Goal: Check status: Check status

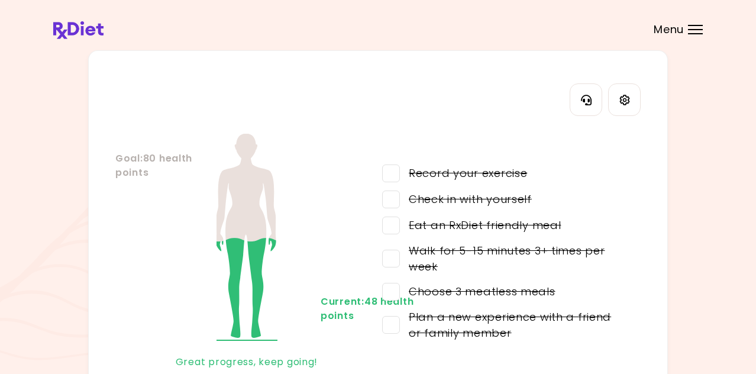
click at [675, 28] on span "Menu" at bounding box center [669, 29] width 30 height 11
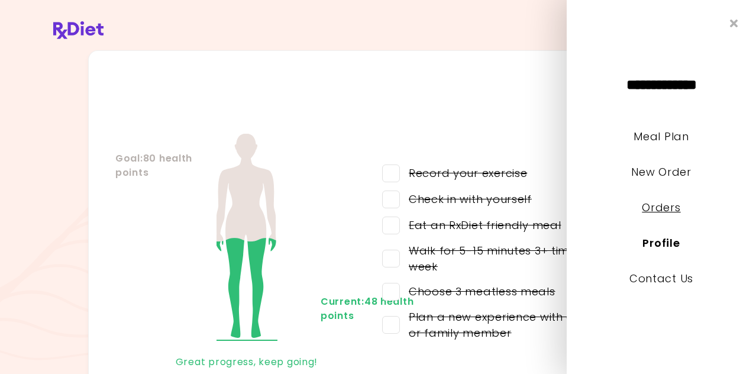
click at [661, 207] on link "Orders" at bounding box center [661, 207] width 38 height 15
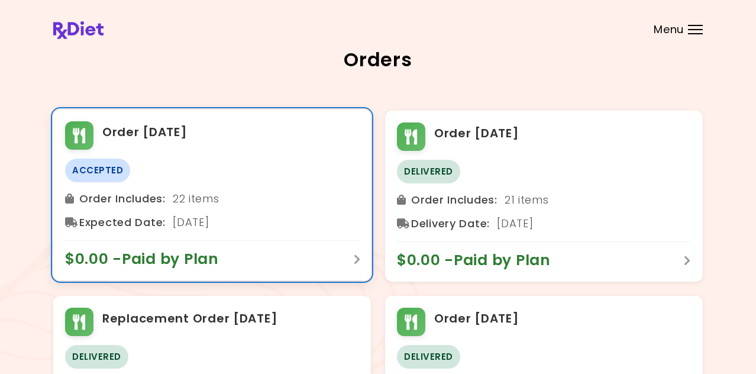
click at [211, 257] on span "$0.00 - Paid by Plan" at bounding box center [148, 259] width 166 height 19
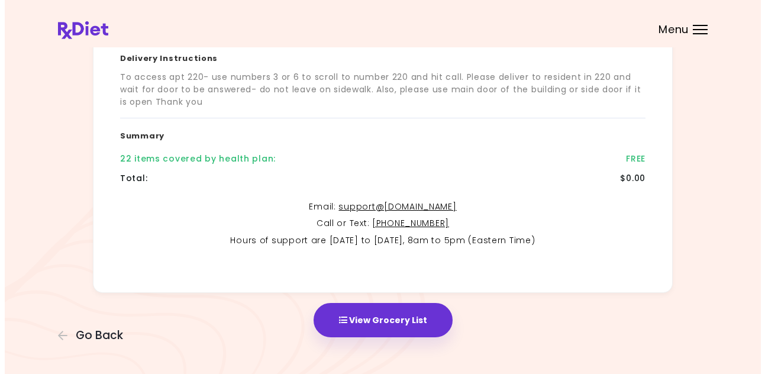
scroll to position [282, 0]
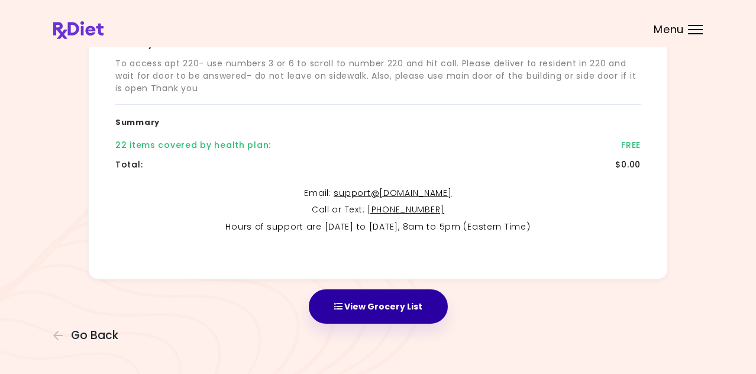
click at [360, 304] on button "View Grocery List" at bounding box center [378, 306] width 139 height 34
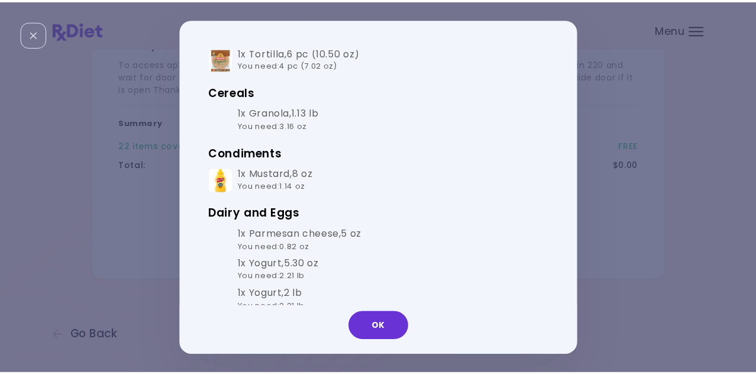
scroll to position [0, 0]
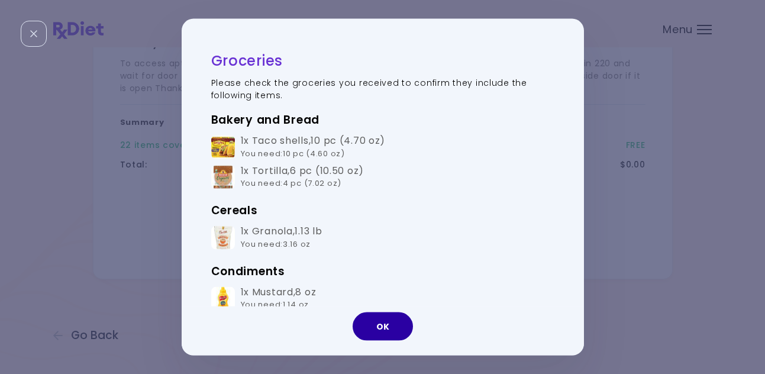
click at [388, 327] on button "OK" at bounding box center [383, 326] width 60 height 28
